Goal: Information Seeking & Learning: Learn about a topic

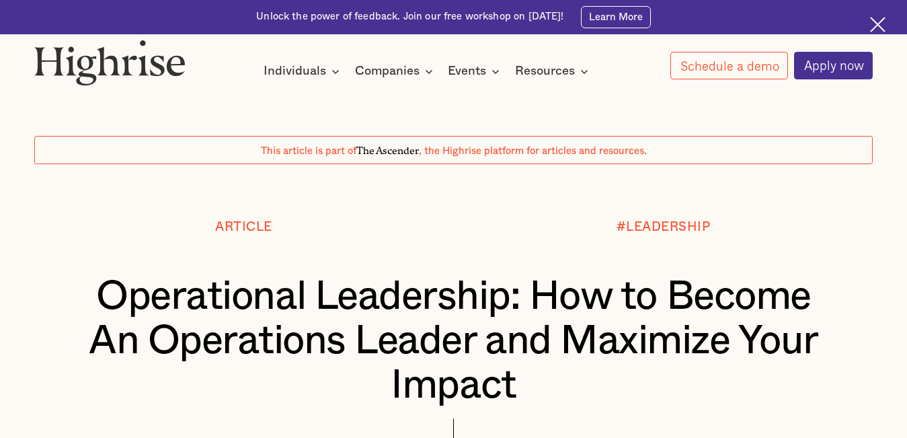
scroll to position [134, 0]
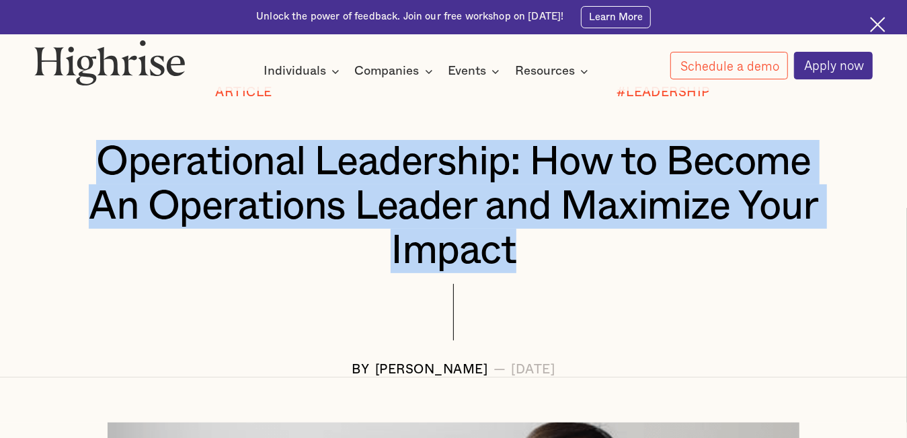
drag, startPoint x: 93, startPoint y: 159, endPoint x: 555, endPoint y: 246, distance: 470.1
click at [555, 246] on h1 "Operational Leadership: How to Become An Operations Leader and Maximize Your Im…" at bounding box center [453, 206] width 769 height 133
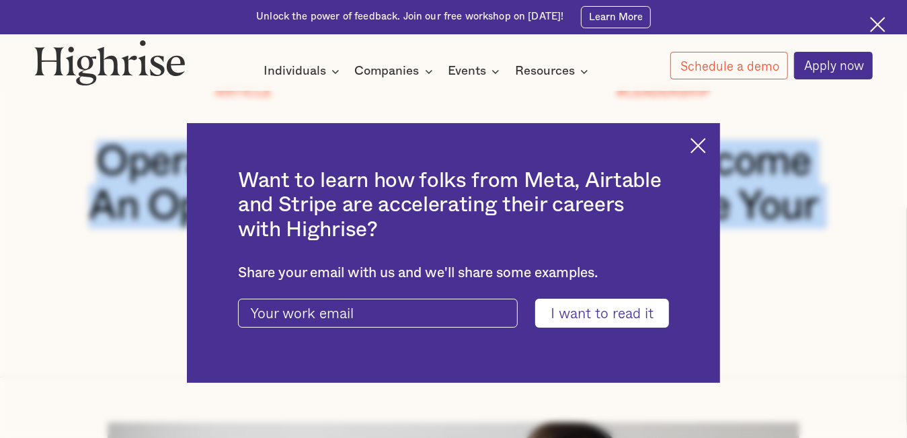
click at [703, 138] on img at bounding box center [697, 145] width 15 height 15
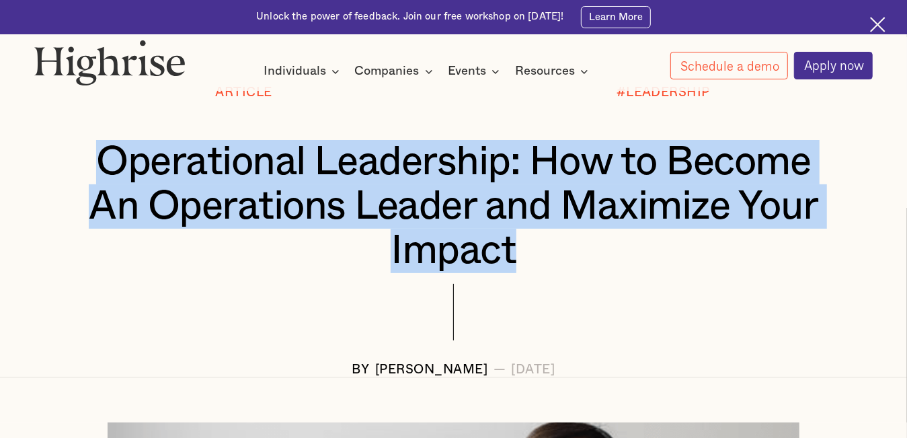
copy h1 "Operational Leadership: How to Become An Operations Leader and Maximize Your Im…"
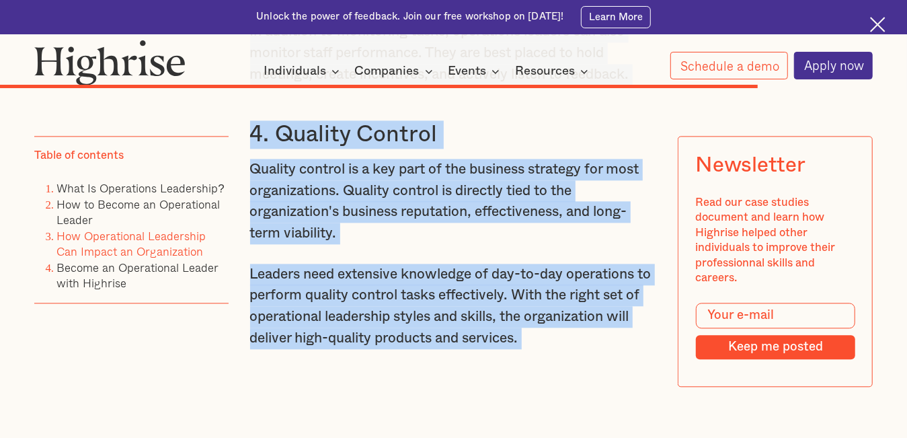
scroll to position [8225, 0]
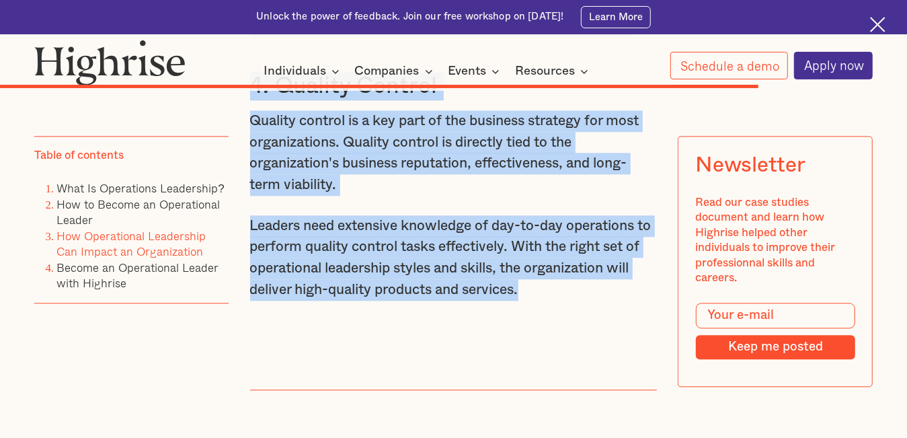
drag, startPoint x: 251, startPoint y: 229, endPoint x: 560, endPoint y: 365, distance: 337.8
copy div "1. Strategy Execution Strategy execution includes multiple steps that could elu…"
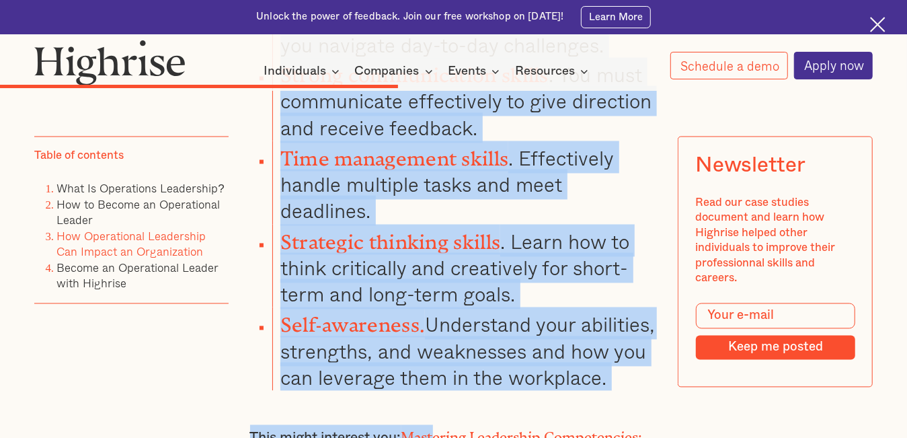
scroll to position [4693, 0]
drag, startPoint x: 248, startPoint y: 157, endPoint x: 452, endPoint y: 412, distance: 326.6
drag, startPoint x: 452, startPoint y: 412, endPoint x: 362, endPoint y: 294, distance: 149.1
copy div "There are several core leadership skills necessary for effective operations lea…"
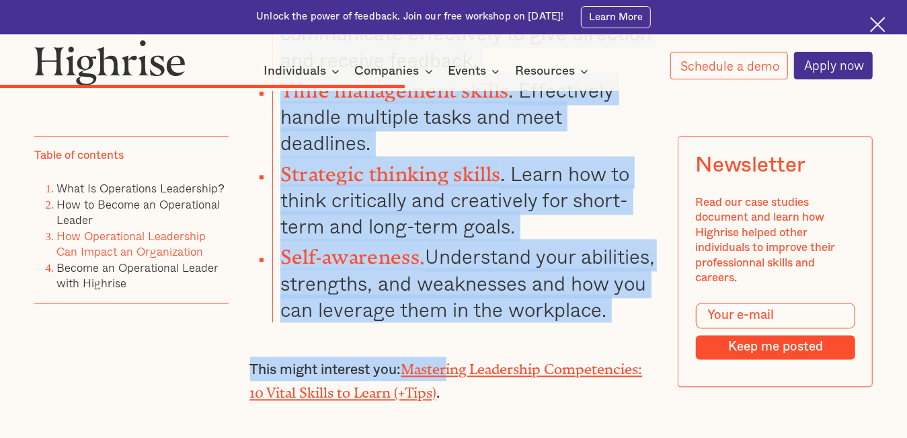
scroll to position [4895, 0]
